Goal: Find specific page/section: Find specific page/section

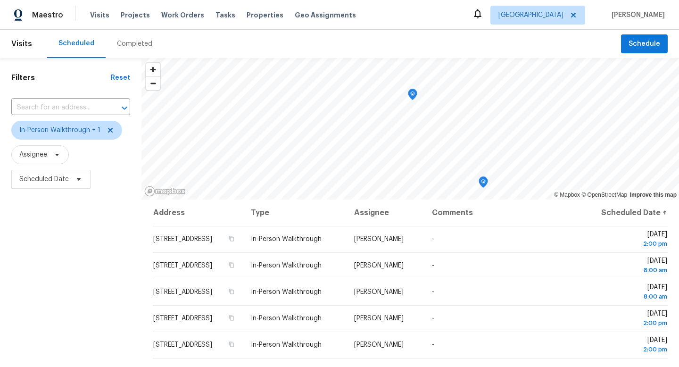
scroll to position [15, 0]
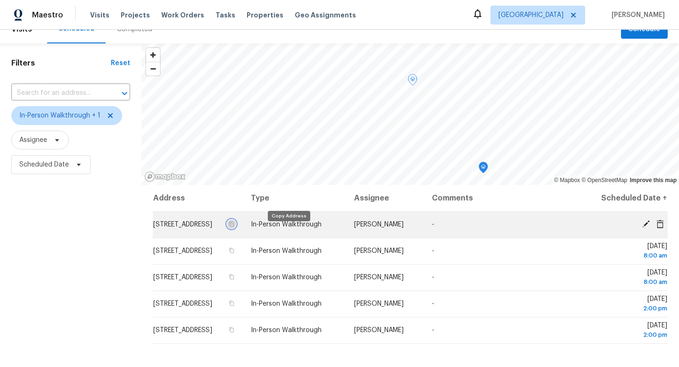
click at [234, 227] on icon "button" at bounding box center [232, 224] width 5 height 5
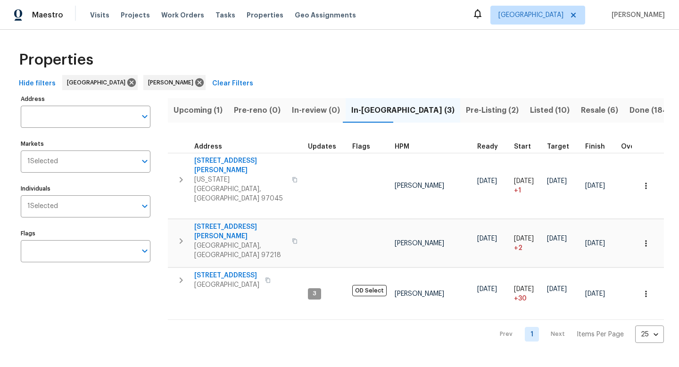
click at [466, 110] on span "Pre-Listing (2)" at bounding box center [492, 110] width 53 height 13
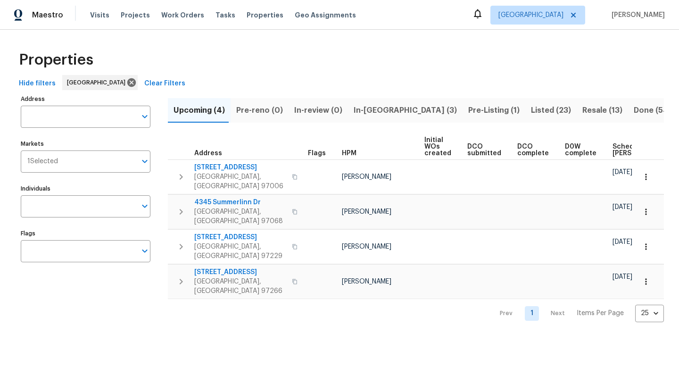
scroll to position [0, 104]
